Goal: Transaction & Acquisition: Purchase product/service

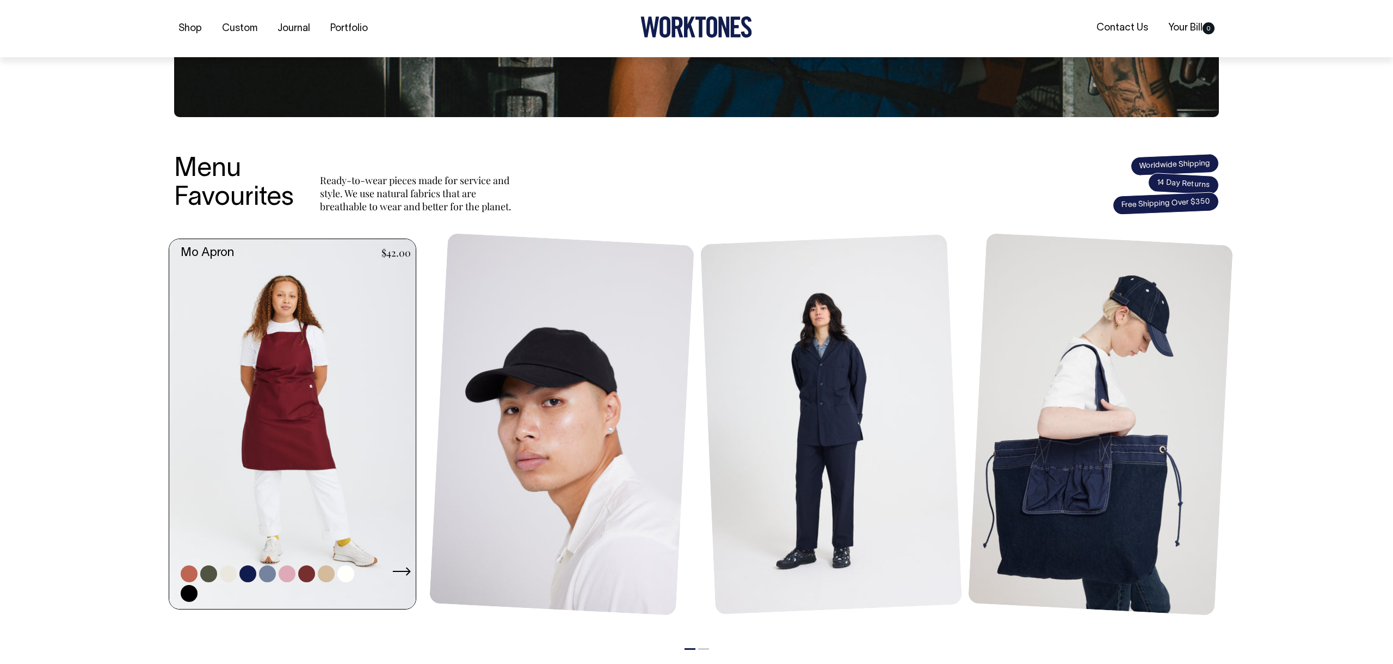
scroll to position [312, 0]
click at [285, 391] on link at bounding box center [295, 423] width 253 height 370
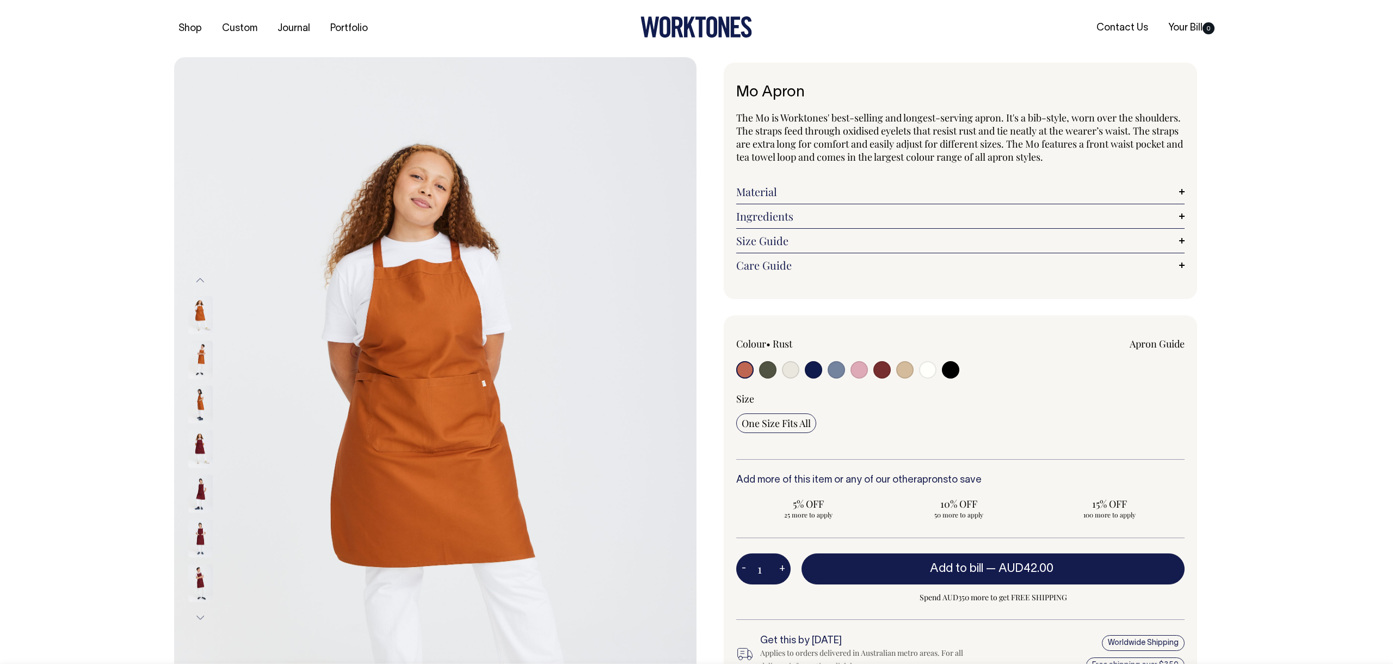
click at [861, 371] on input "radio" at bounding box center [859, 369] width 17 height 17
radio input "true"
select select "Pink"
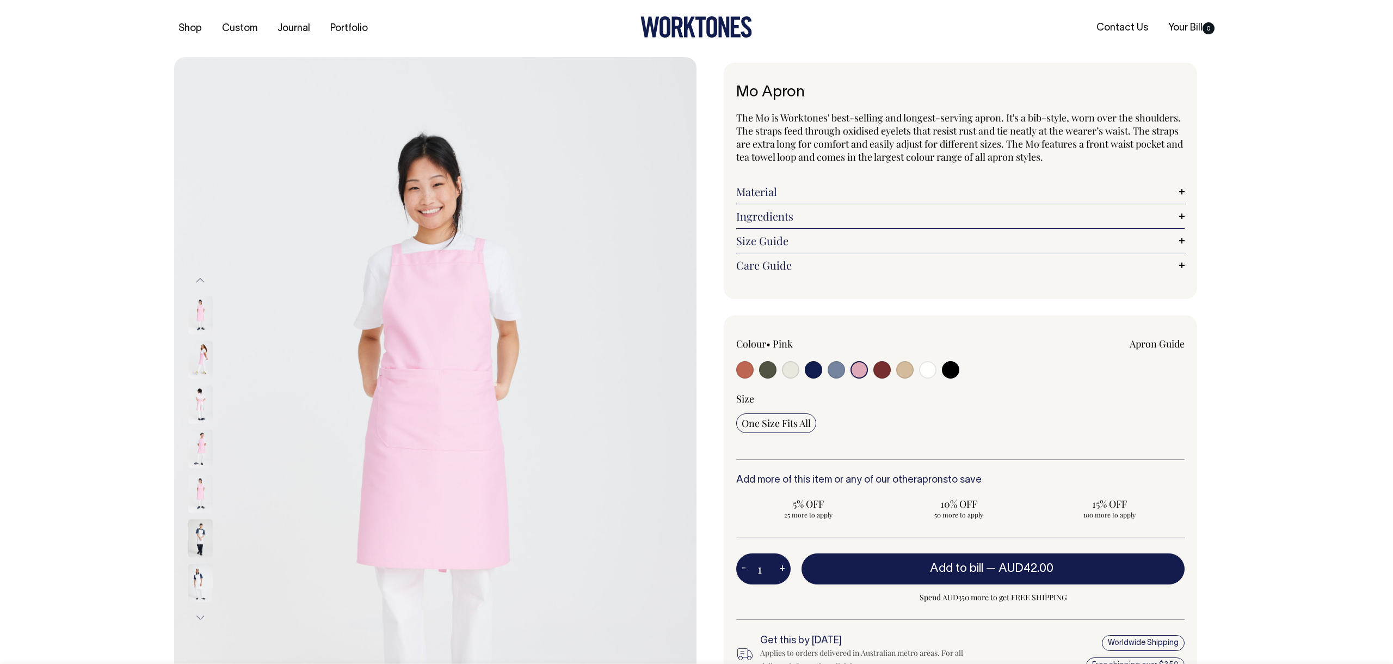
click at [771, 368] on input "radio" at bounding box center [767, 369] width 17 height 17
radio input "true"
select select "Olive"
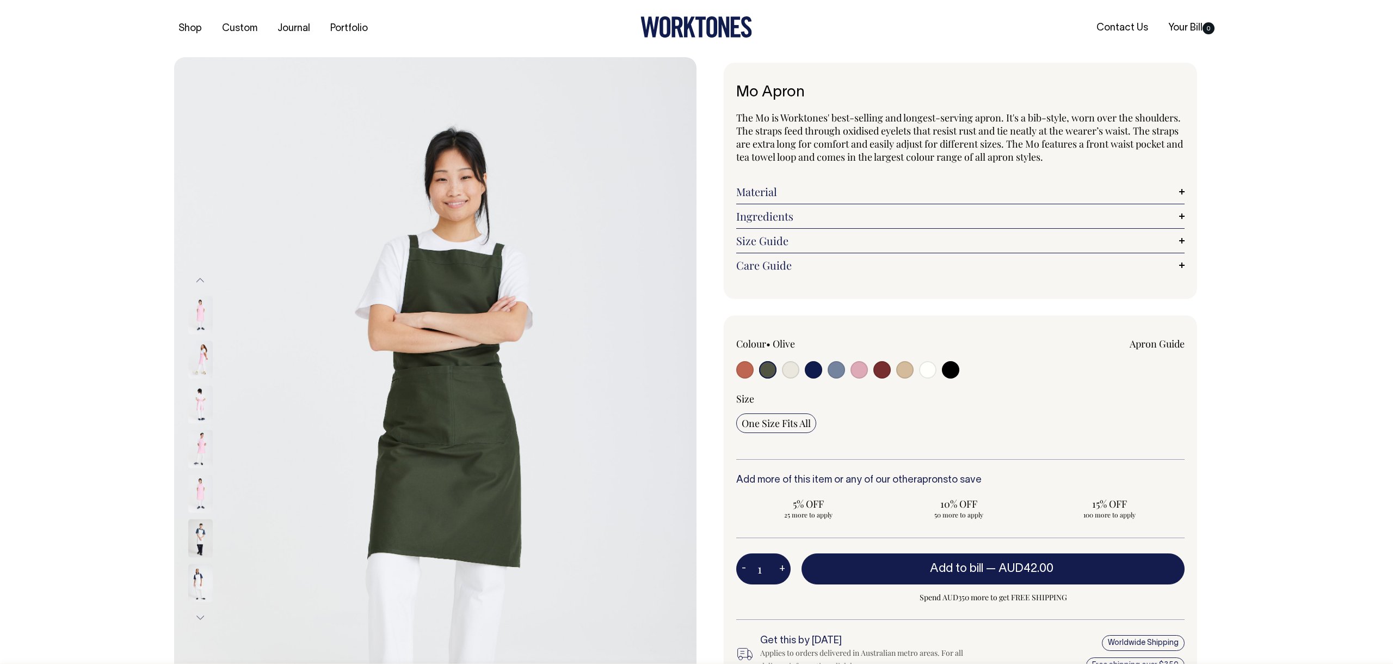
click at [790, 369] on input "radio" at bounding box center [790, 369] width 17 height 17
radio input "true"
select select "Natural"
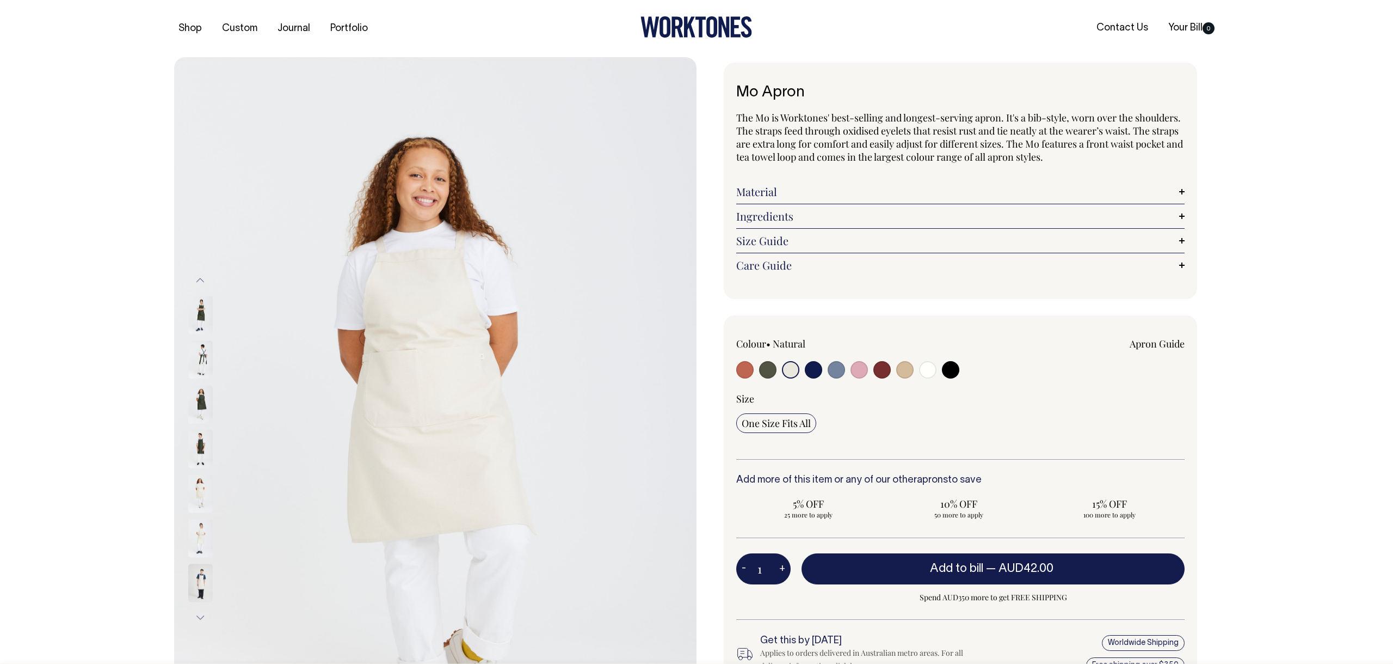
click at [813, 369] on input "radio" at bounding box center [813, 369] width 17 height 17
radio input "true"
select select "Dark Navy"
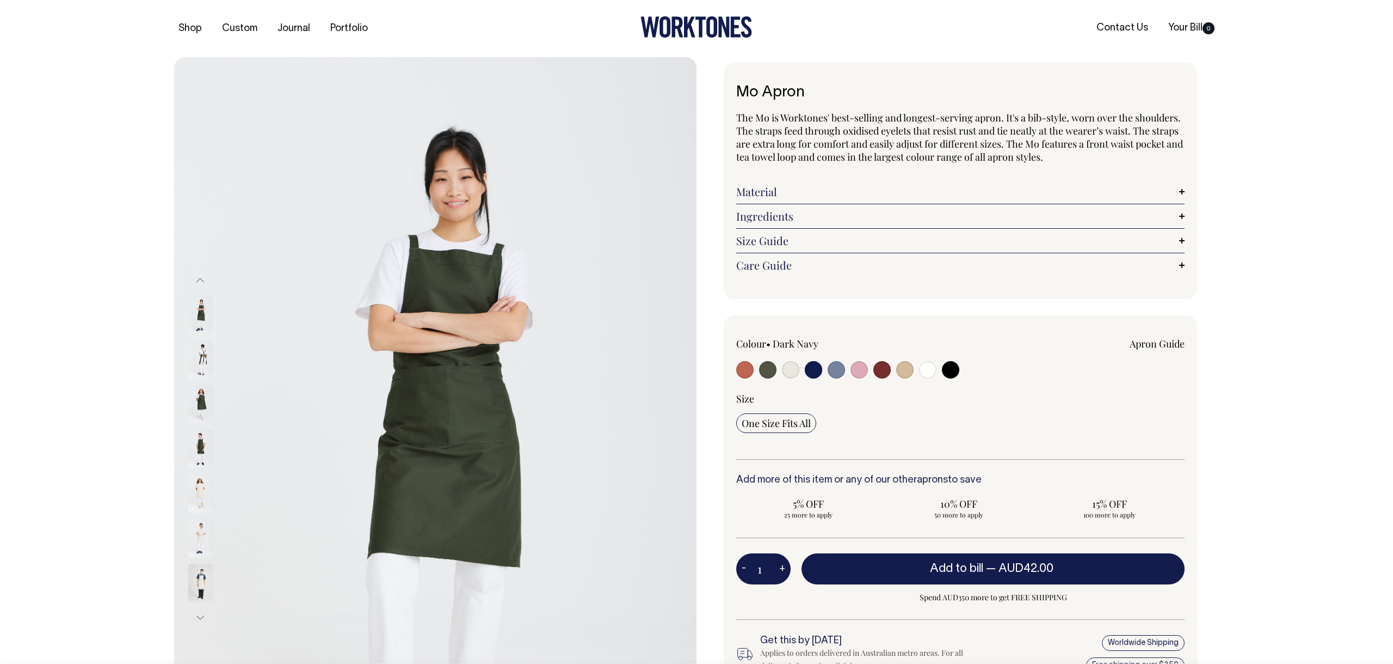
click at [836, 370] on input "radio" at bounding box center [836, 369] width 17 height 17
radio input "true"
select select "Blue/Grey"
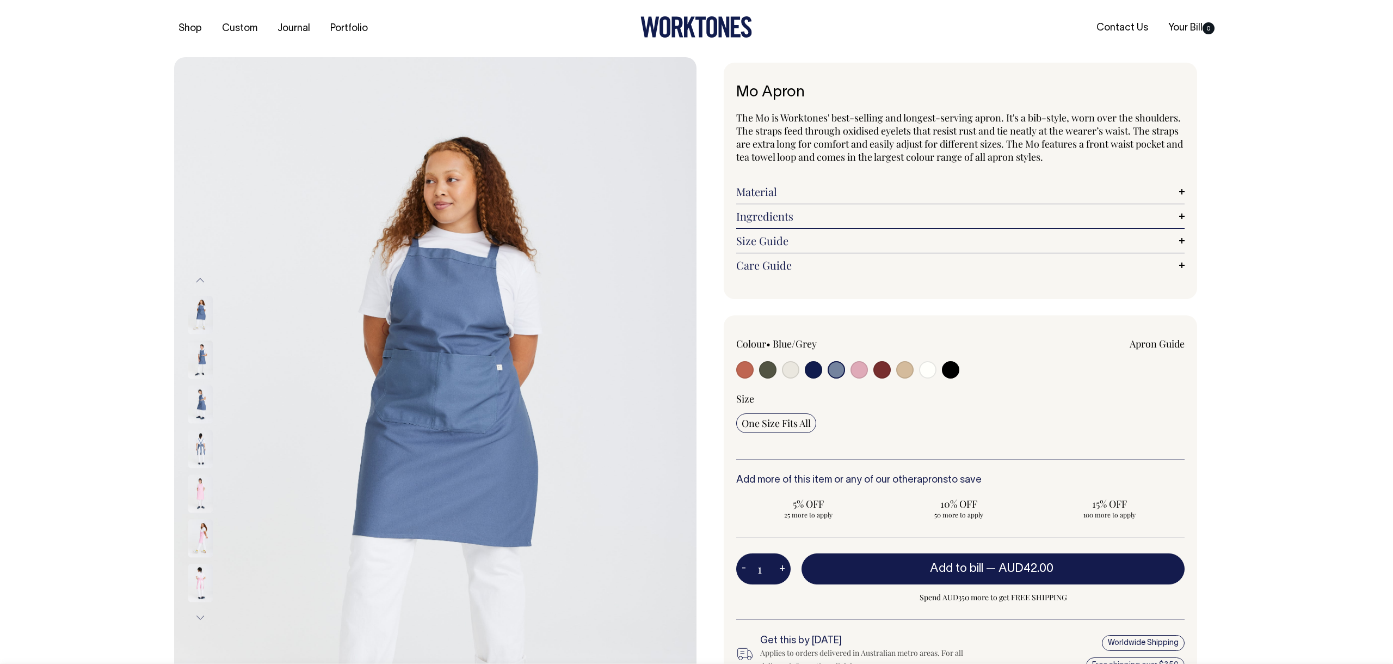
click at [885, 370] on input "radio" at bounding box center [882, 369] width 17 height 17
radio input "true"
select select "Burgundy"
